Goal: Transaction & Acquisition: Purchase product/service

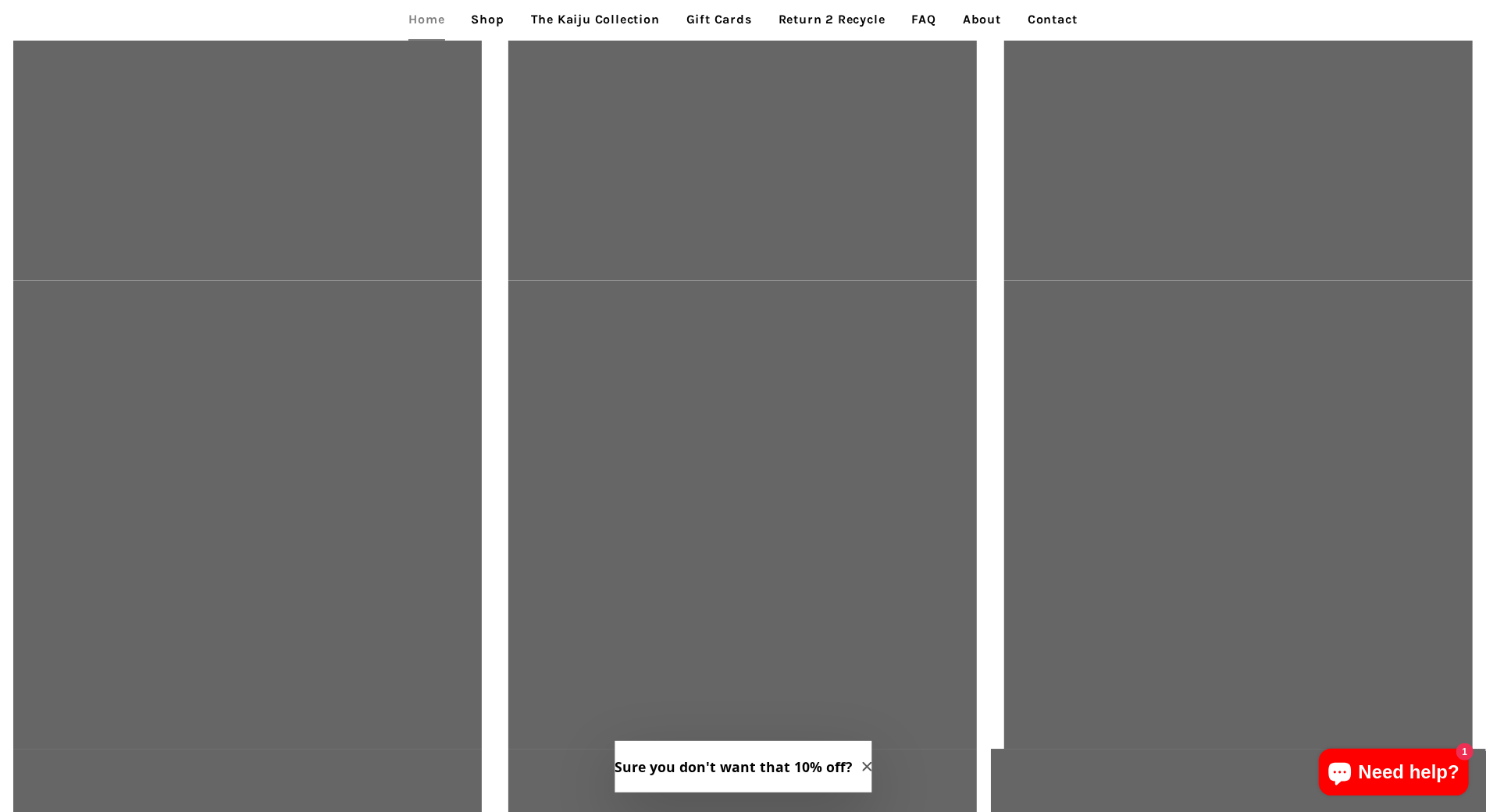
scroll to position [3502, 0]
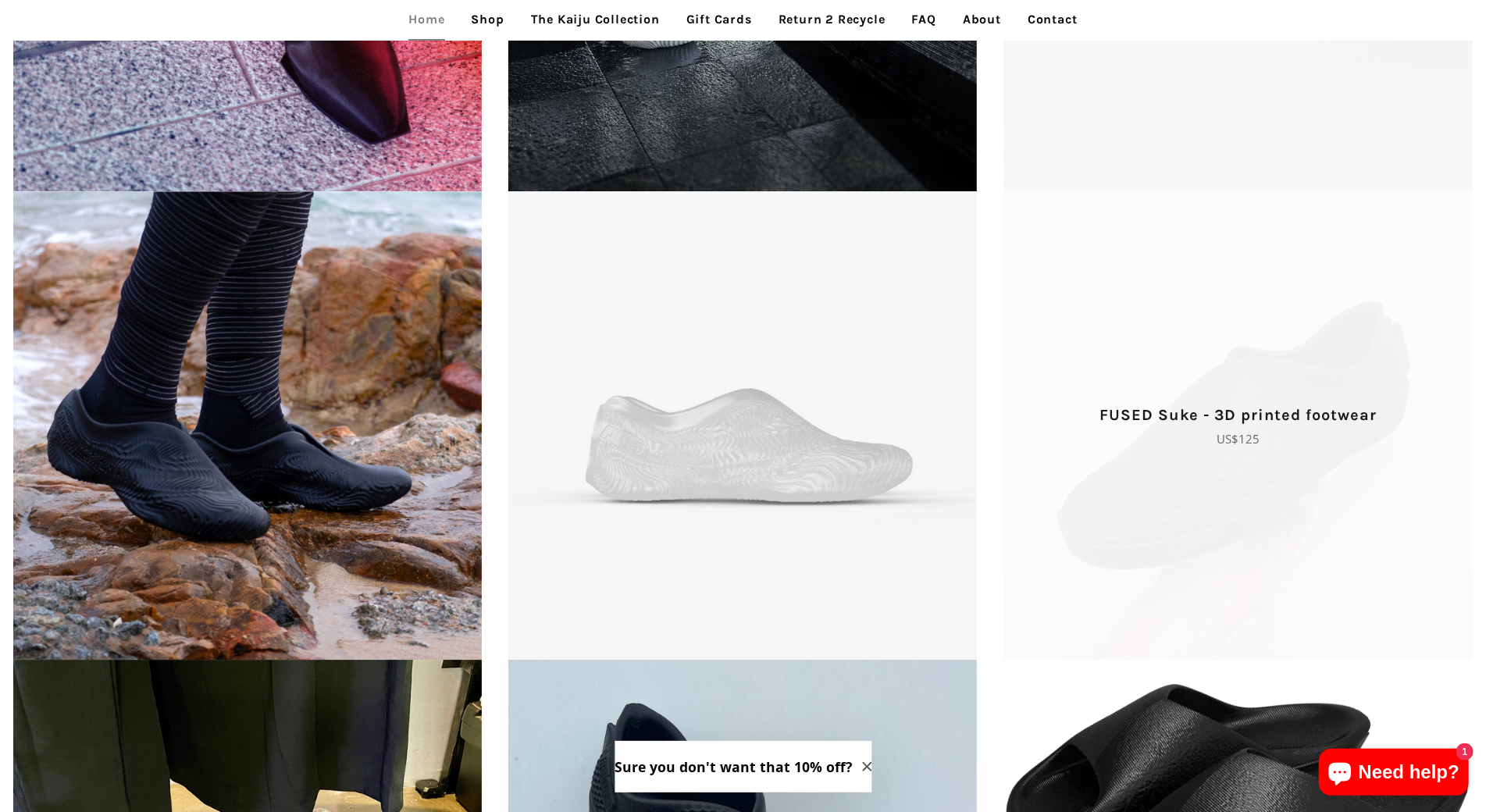
click at [1140, 191] on span "FUSED Suke - 3D printed footwear Regular price US$125" at bounding box center [1238, 425] width 495 height 469
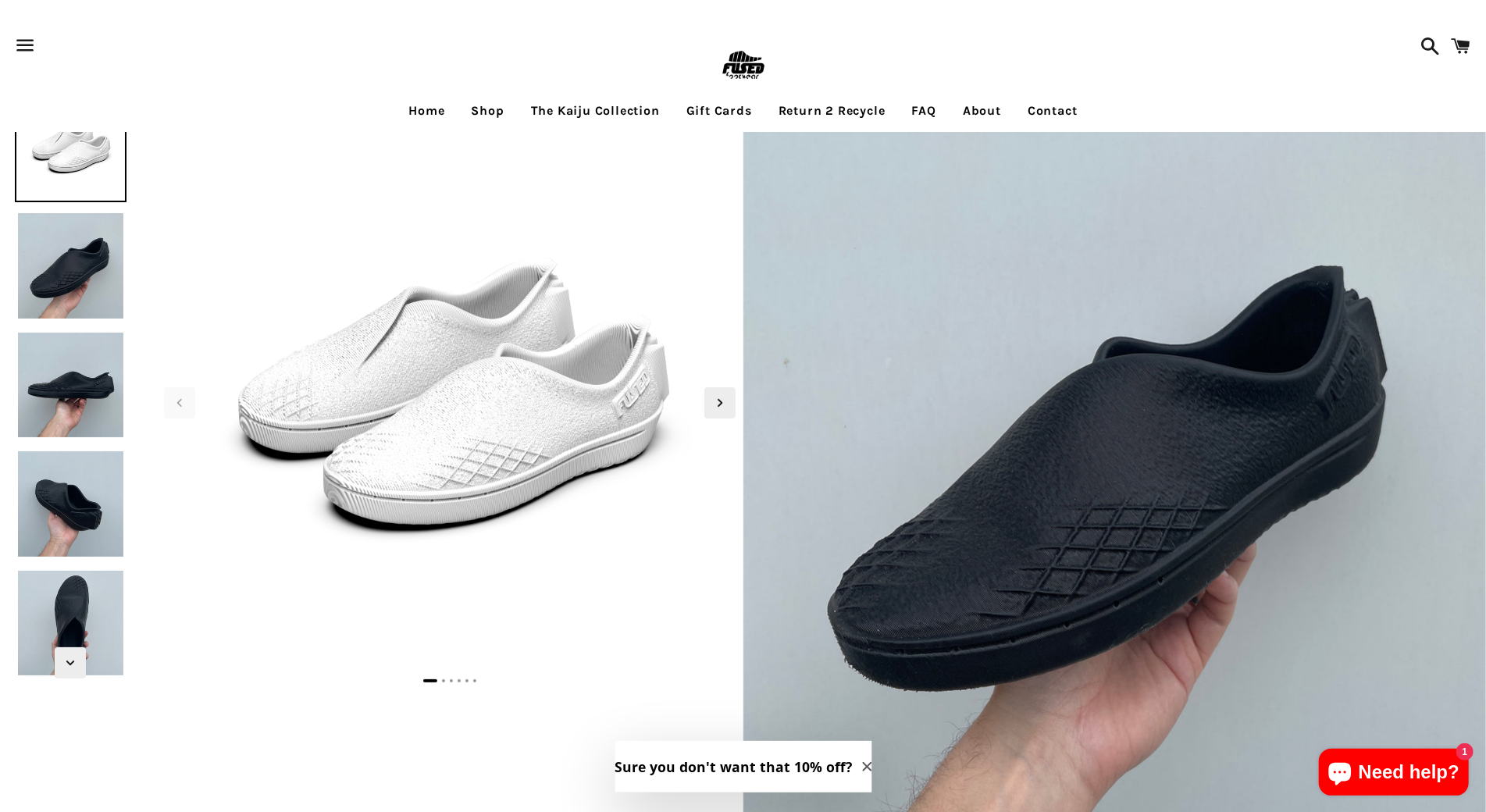
click at [1140, 178] on img at bounding box center [1114, 462] width 743 height 743
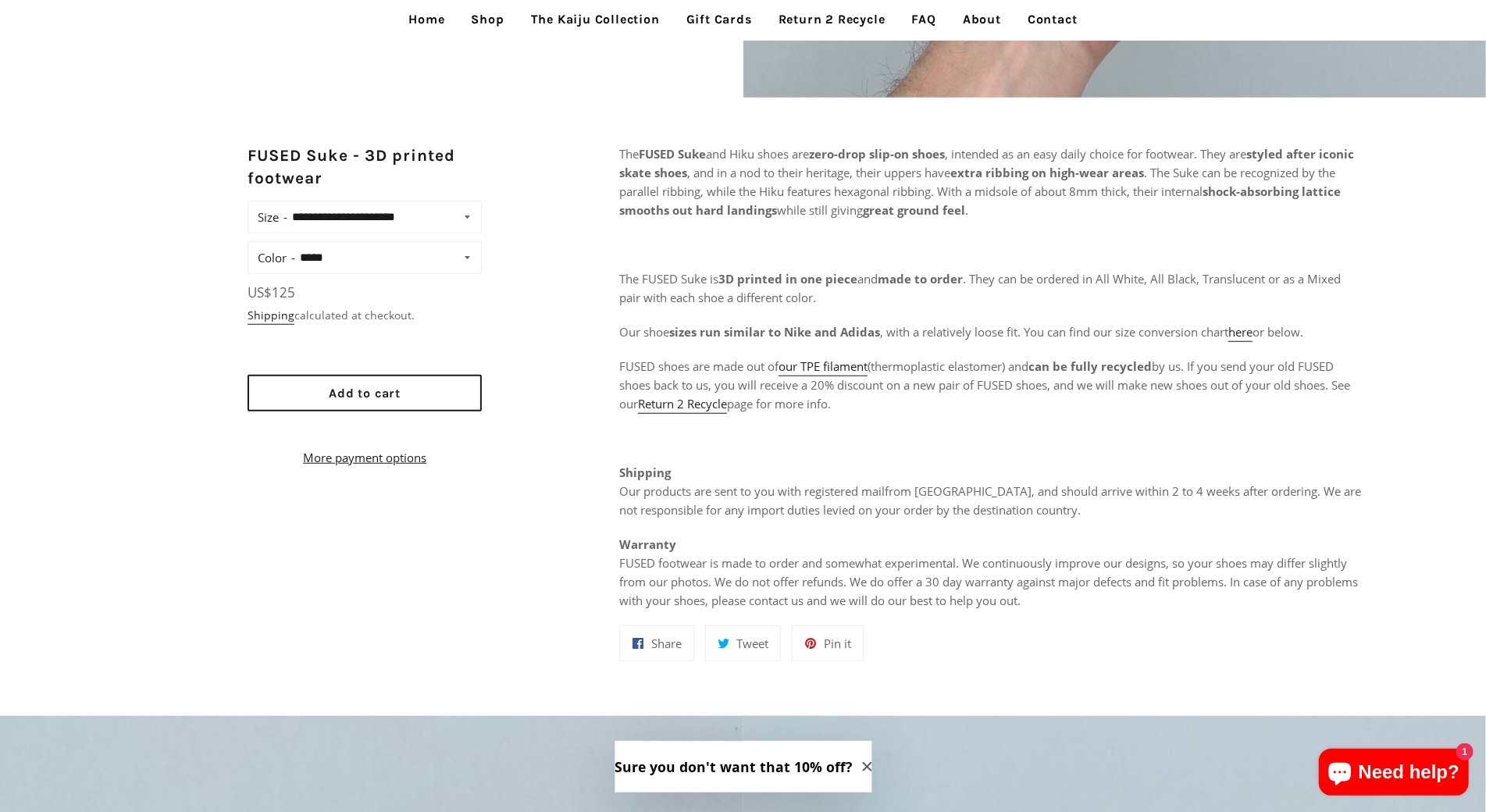
scroll to position [735, 0]
click at [672, 412] on link "Return 2 Recycle" at bounding box center [682, 406] width 89 height 18
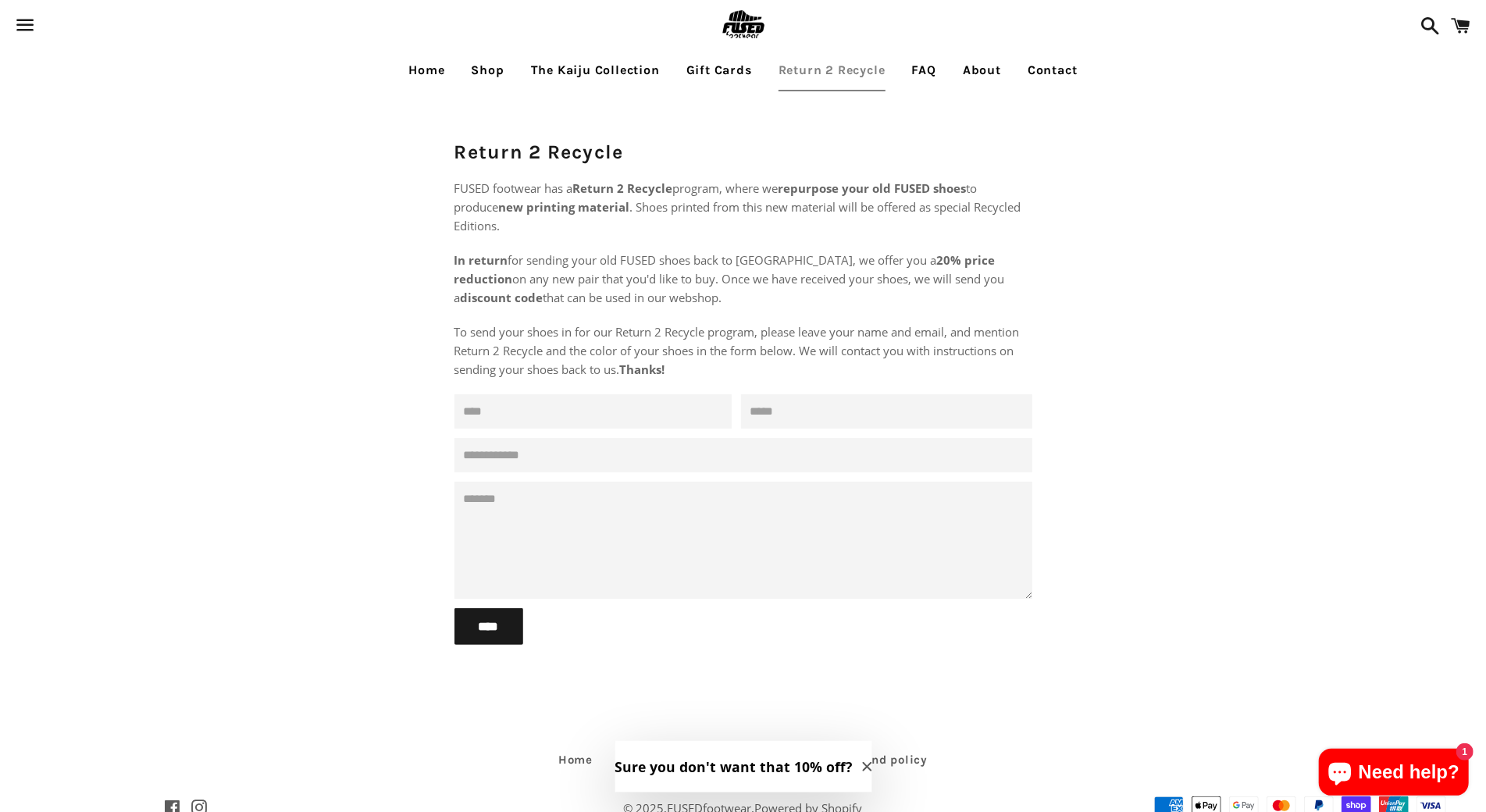
scroll to position [47, 0]
